Goal: Task Accomplishment & Management: Manage account settings

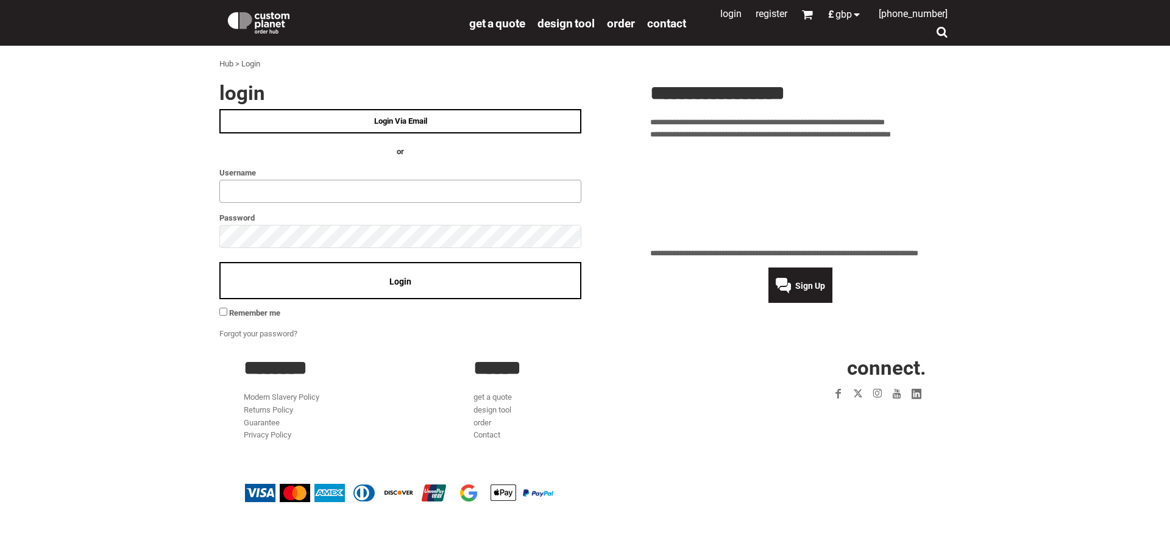
click at [292, 196] on input "text" at bounding box center [400, 191] width 362 height 23
type input "********"
click at [398, 280] on span "Login" at bounding box center [400, 282] width 22 height 10
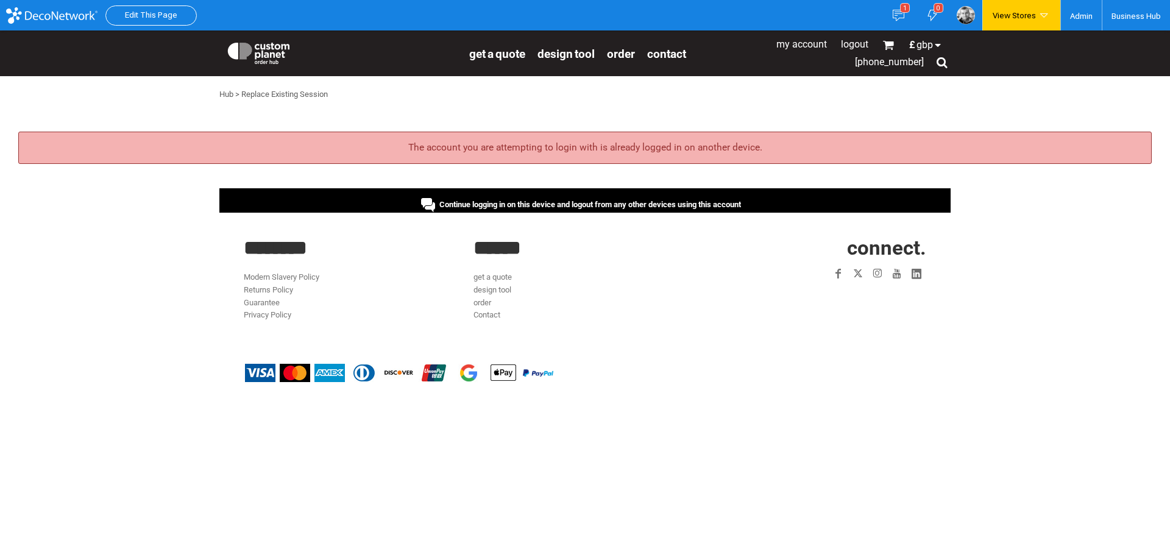
click at [494, 201] on span "Continue logging in on this device and logout from any other devices using this…" at bounding box center [590, 204] width 302 height 9
